Goal: Task Accomplishment & Management: Manage account settings

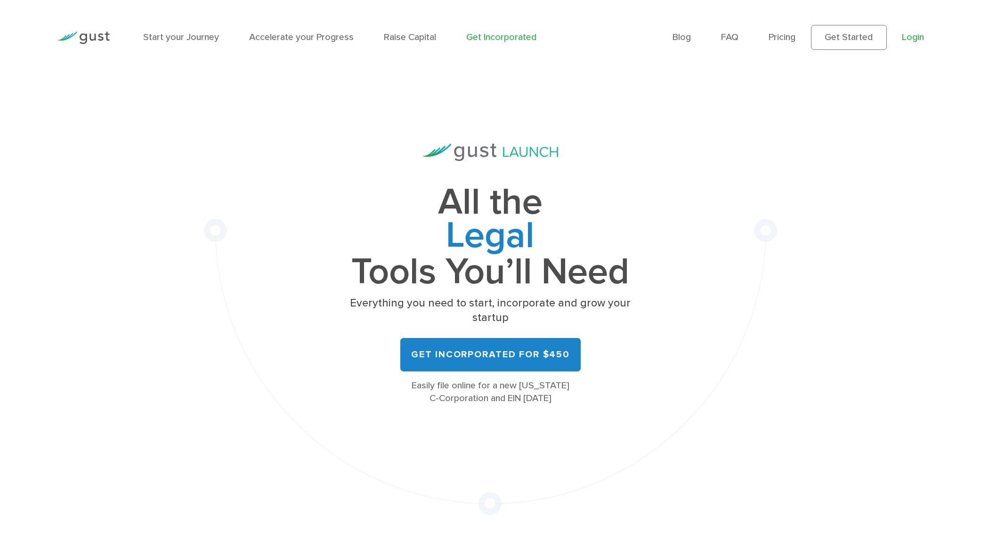
click at [912, 33] on link "Login" at bounding box center [913, 37] width 22 height 11
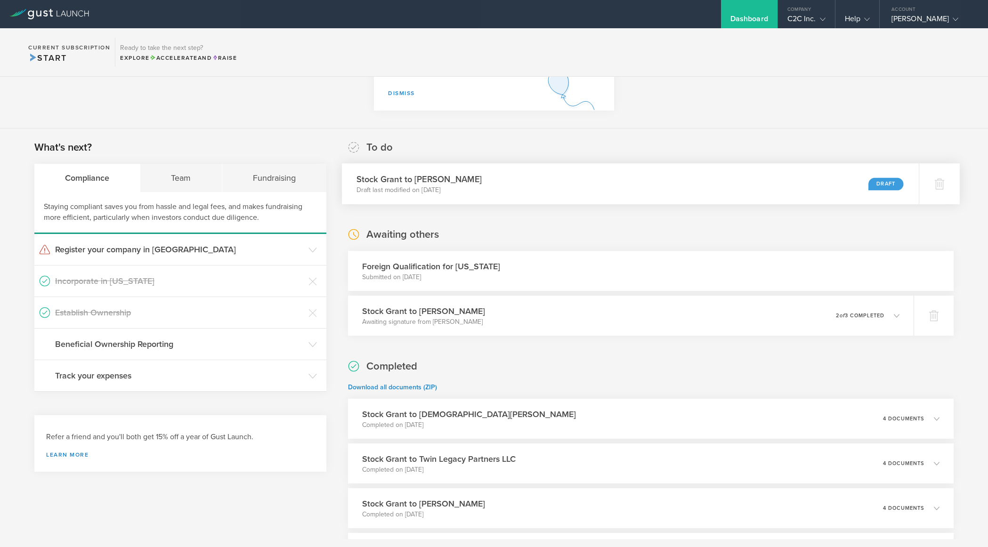
scroll to position [141, 0]
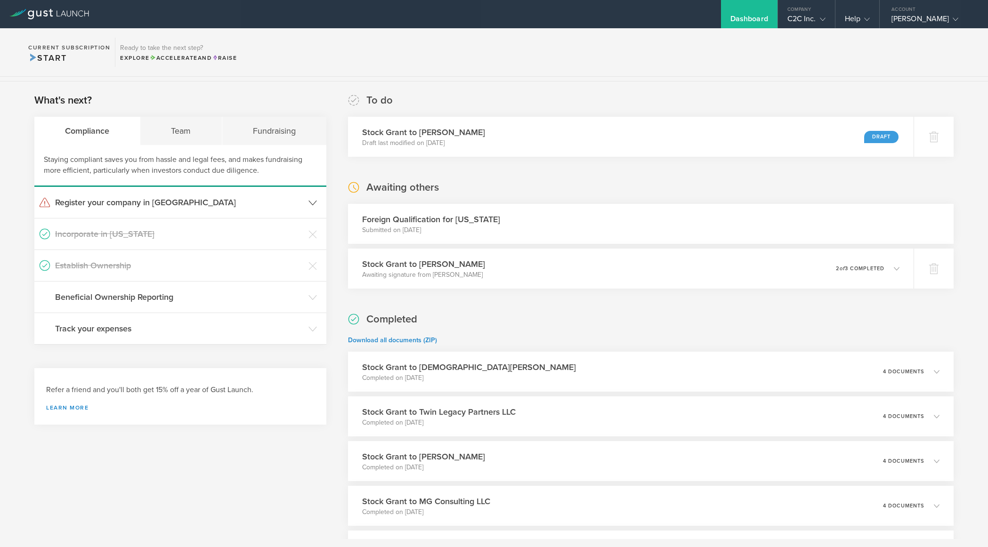
click at [205, 202] on h3 "Register your company in [GEOGRAPHIC_DATA]" at bounding box center [179, 202] width 249 height 12
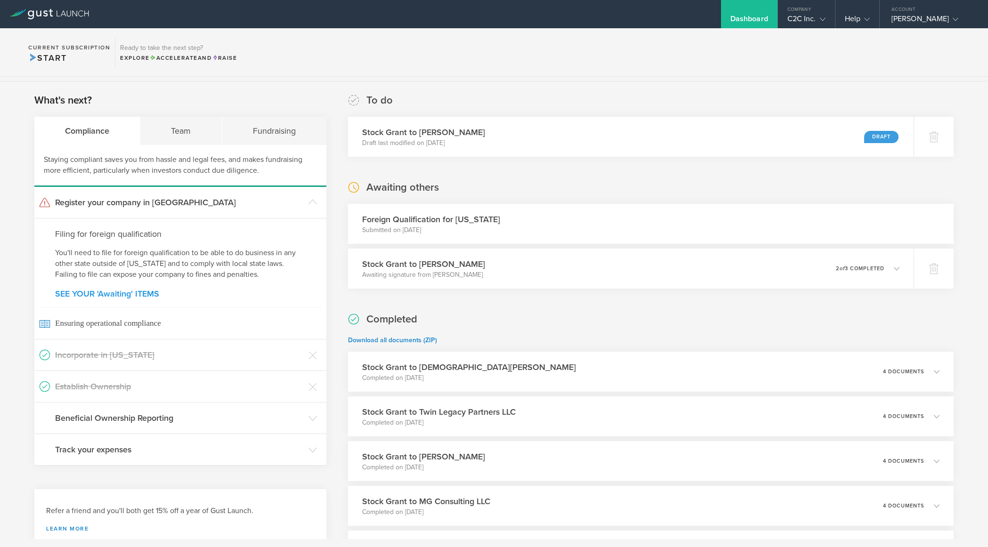
click at [115, 293] on link "SEE YOUR 'Awaiting' ITEMS" at bounding box center [180, 294] width 251 height 8
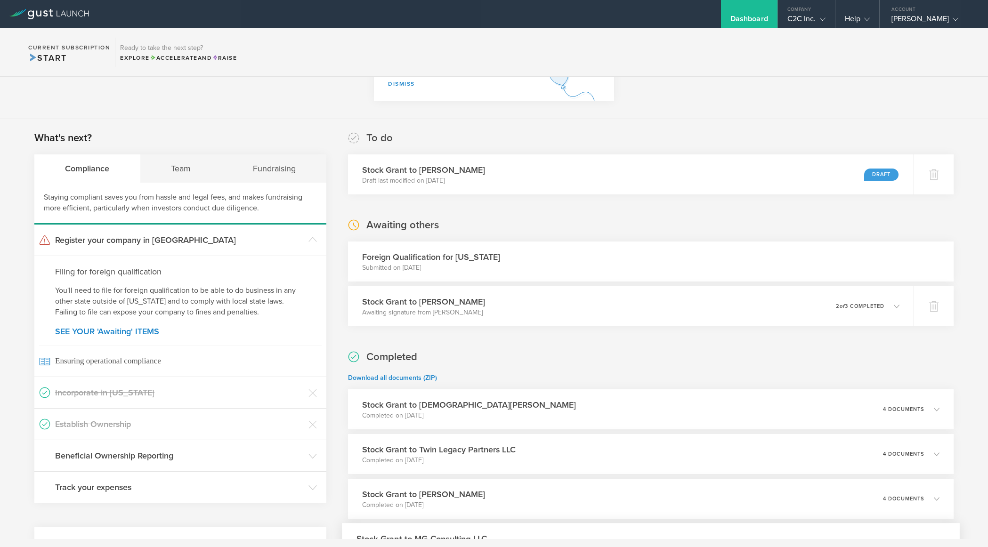
scroll to position [81, 0]
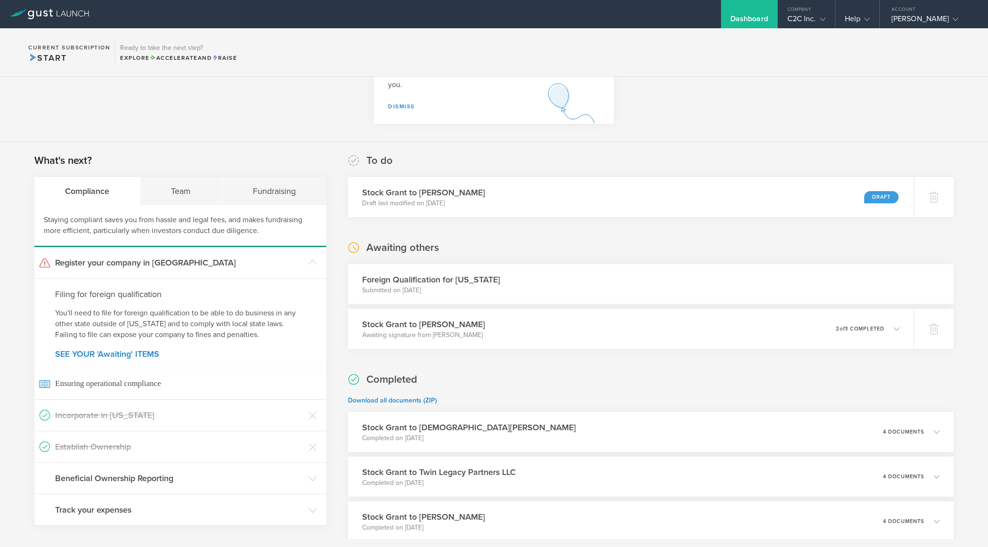
click at [515, 282] on div "Foreign Qualification for [US_STATE] Submitted on [DATE]" at bounding box center [651, 284] width 606 height 40
click at [416, 282] on h3 "Foreign Qualification for [US_STATE]" at bounding box center [431, 280] width 138 height 12
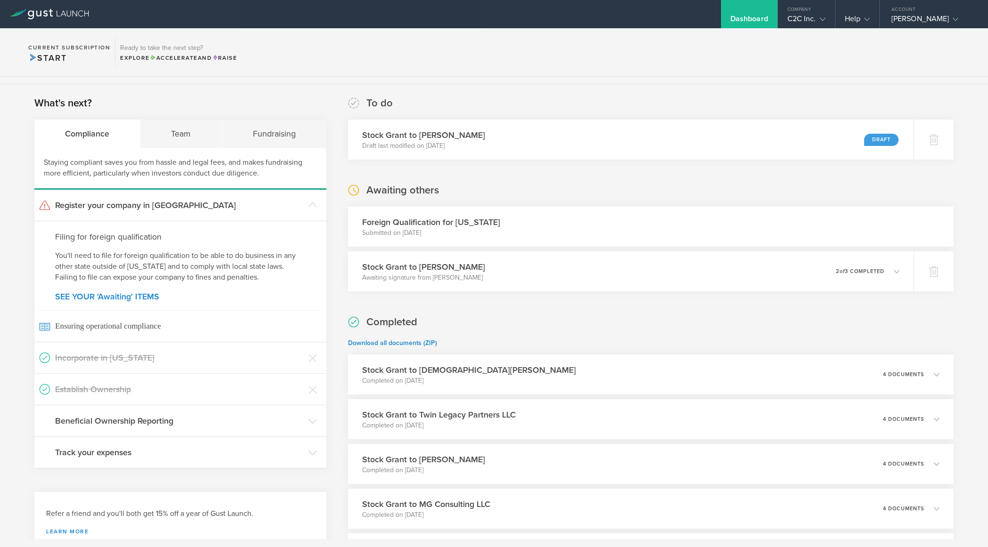
scroll to position [128, 0]
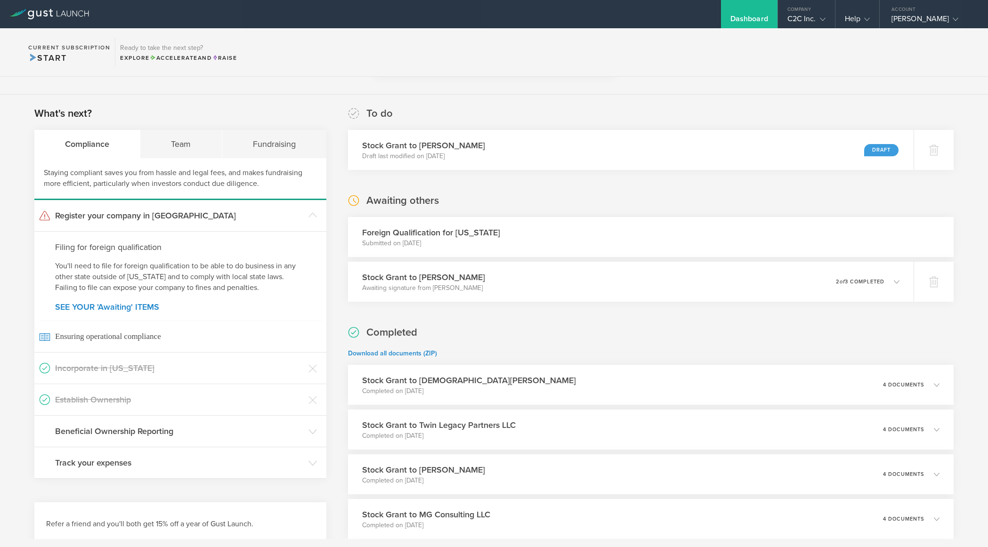
click at [735, 12] on div "Dashboard" at bounding box center [749, 14] width 57 height 28
